Goal: Find specific page/section: Find specific page/section

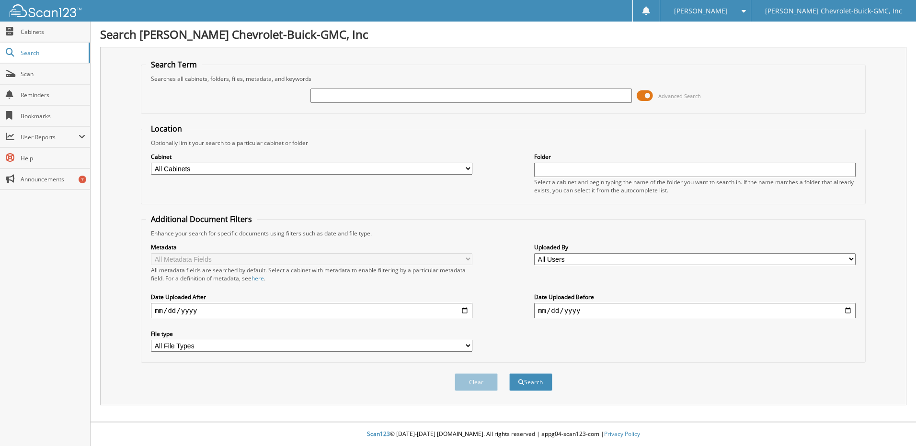
click at [375, 95] on input "text" at bounding box center [470, 96] width 321 height 14
type input "[PERSON_NAME]"
click at [645, 93] on span at bounding box center [645, 96] width 16 height 14
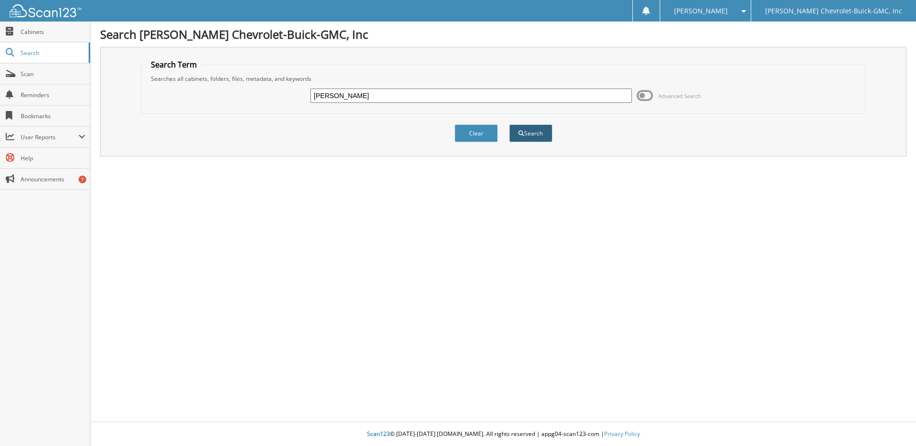
click at [528, 134] on button "Search" at bounding box center [530, 134] width 43 height 18
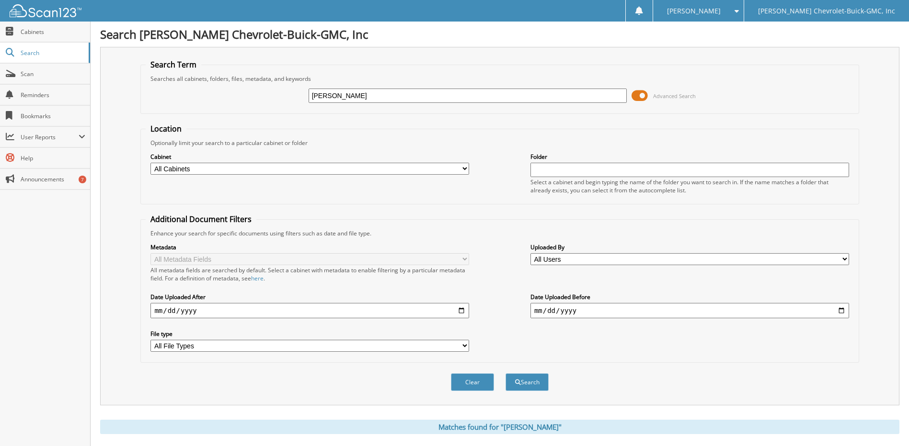
click at [640, 94] on span at bounding box center [639, 96] width 16 height 14
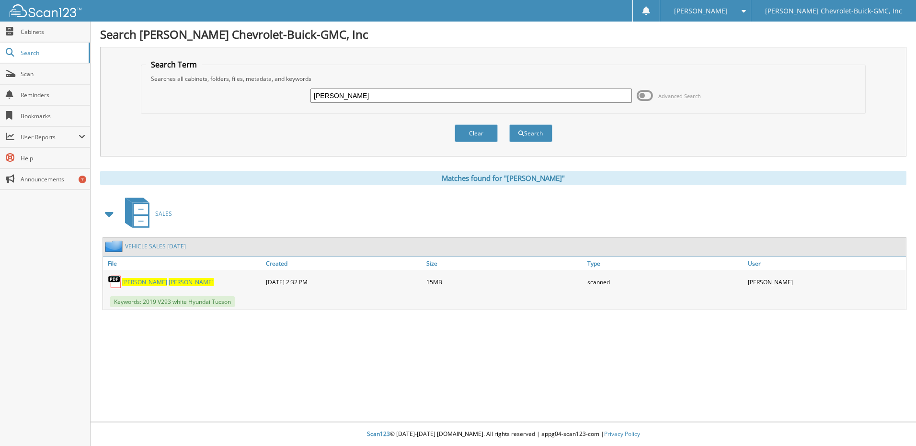
click at [169, 282] on span "[PERSON_NAME]" at bounding box center [191, 282] width 45 height 8
